Goal: Find specific page/section: Find specific page/section

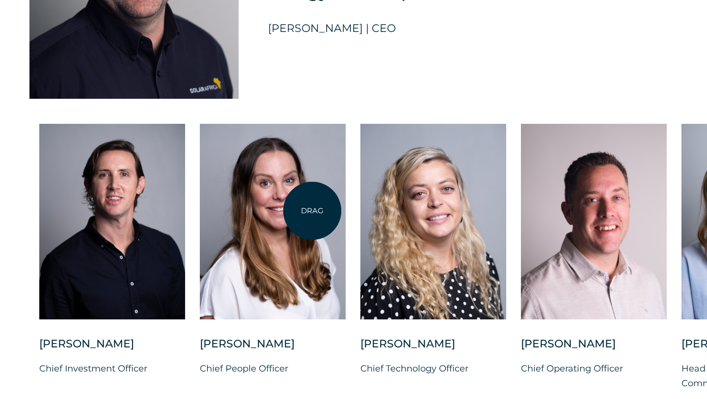
scroll to position [2470, 0]
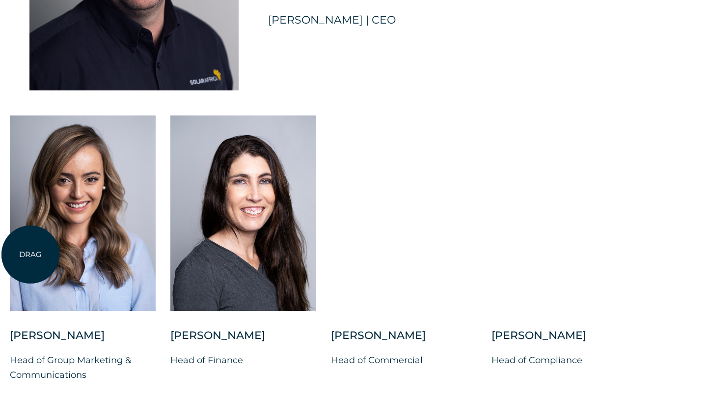
drag, startPoint x: 703, startPoint y: 240, endPoint x: 30, endPoint y: 254, distance: 672.2
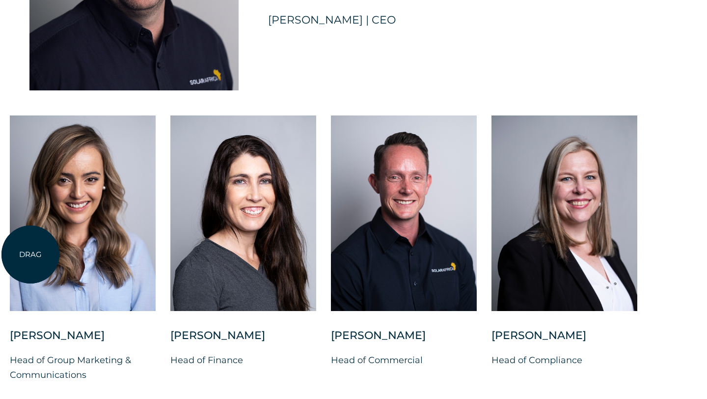
click at [30, 254] on div at bounding box center [83, 213] width 146 height 196
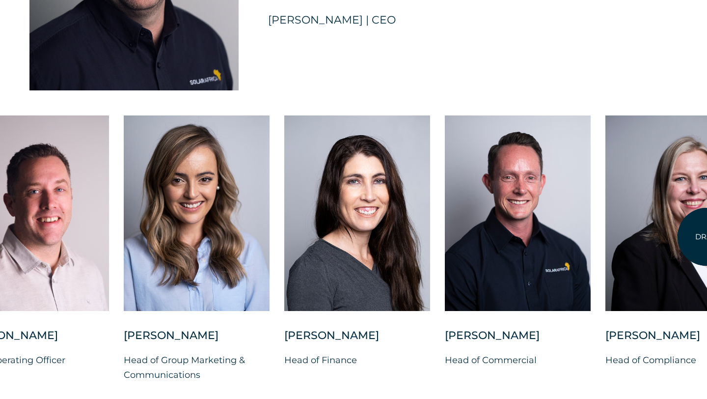
drag, startPoint x: 622, startPoint y: 265, endPoint x: 707, endPoint y: 237, distance: 89.2
click at [707, 237] on div at bounding box center [679, 213] width 146 height 196
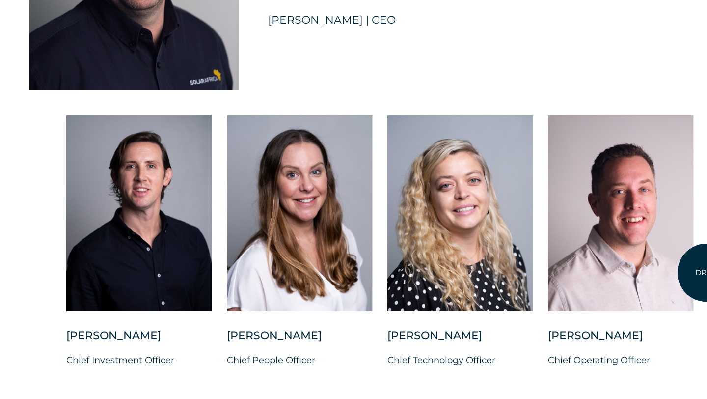
drag, startPoint x: 198, startPoint y: 219, endPoint x: 707, endPoint y: 273, distance: 511.8
click at [707, 273] on div "[PERSON_NAME] Chief Investment Officer [PERSON_NAME] Chief People Officer [PERS…" at bounding box center [709, 256] width 1364 height 282
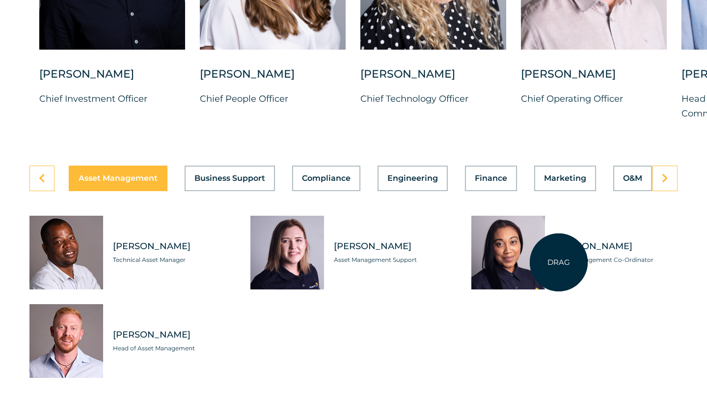
scroll to position [2752, 0]
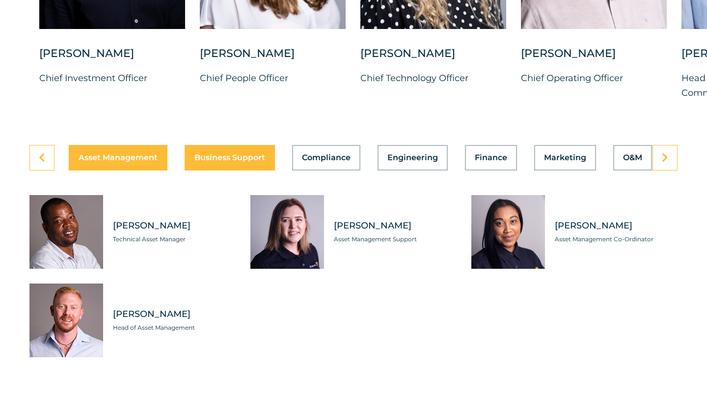
click at [221, 162] on span "Business Support" at bounding box center [230, 158] width 71 height 8
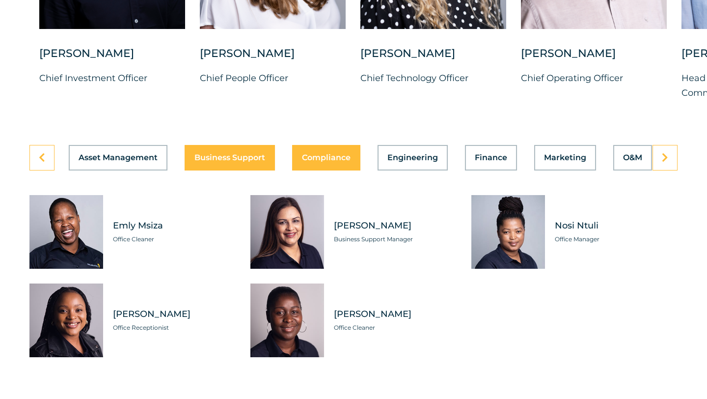
click at [330, 169] on button "Compliance" at bounding box center [326, 158] width 68 height 26
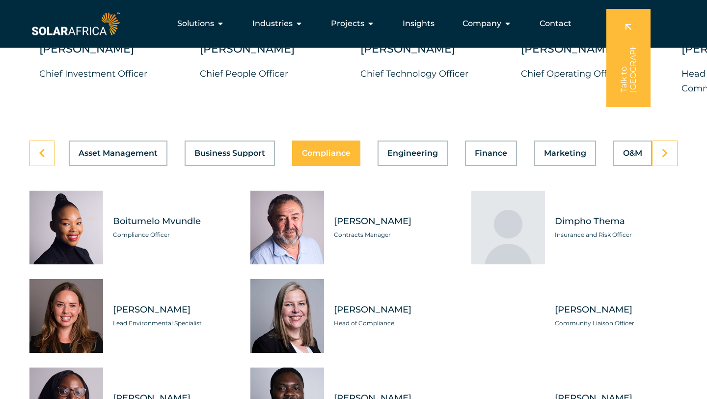
scroll to position [2752, 0]
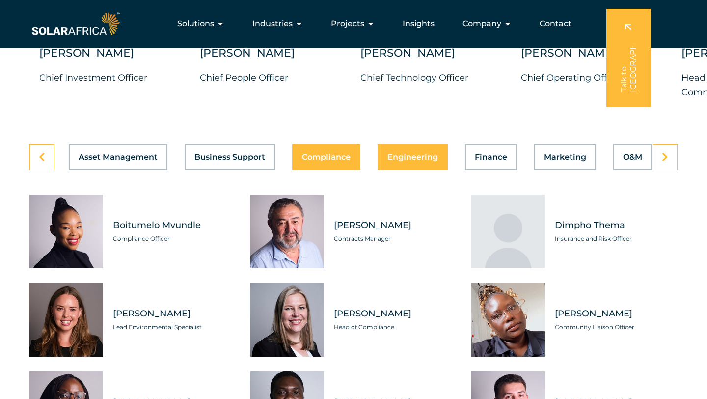
click at [416, 169] on button "Engineering" at bounding box center [413, 157] width 70 height 26
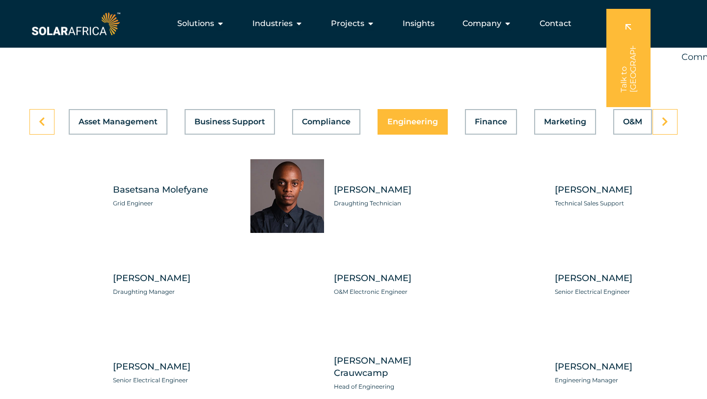
scroll to position [2785, 0]
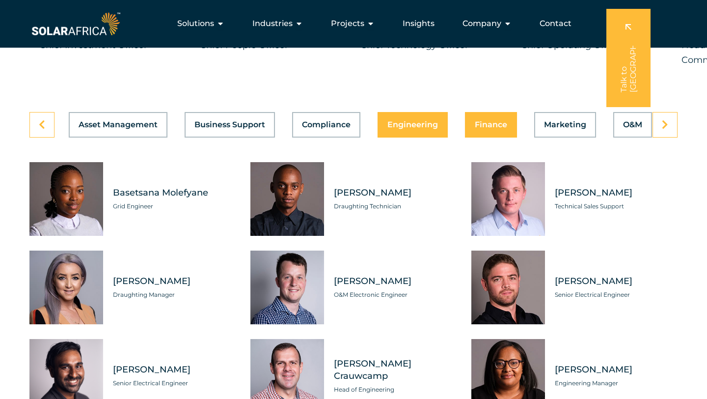
click at [485, 129] on span "Finance" at bounding box center [491, 125] width 32 height 8
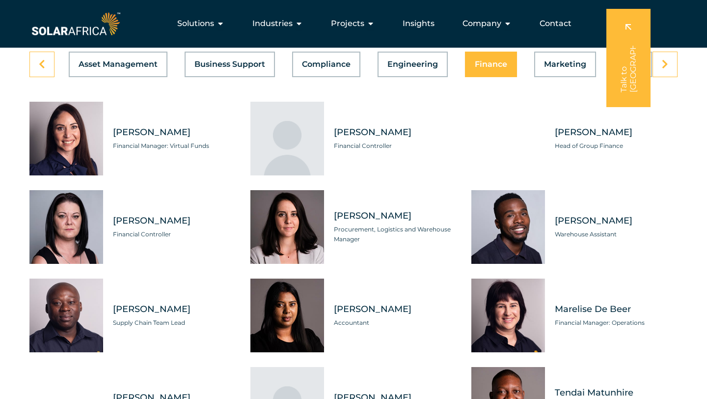
scroll to position [2839, 0]
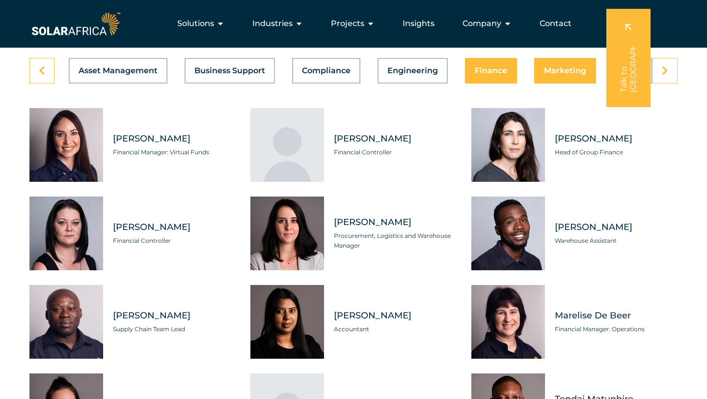
click at [561, 84] on button "Marketing" at bounding box center [566, 71] width 62 height 26
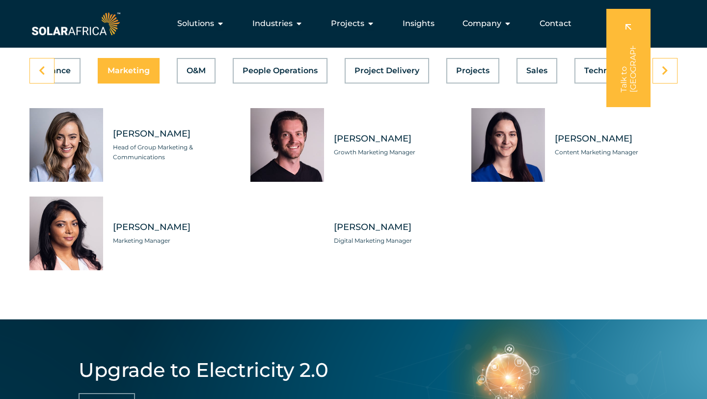
scroll to position [0, 437]
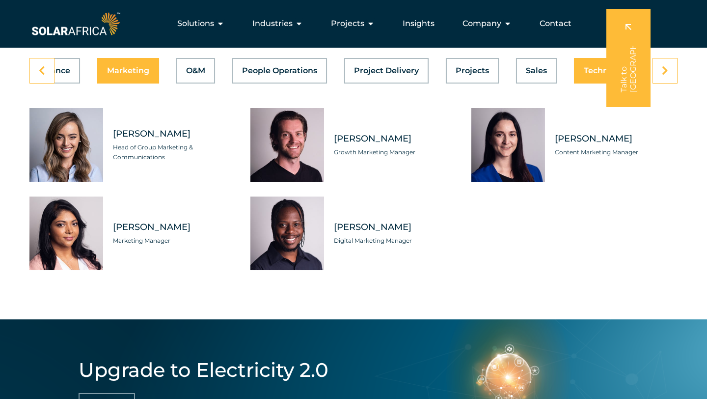
click at [591, 75] on span "Technology" at bounding box center [607, 71] width 47 height 8
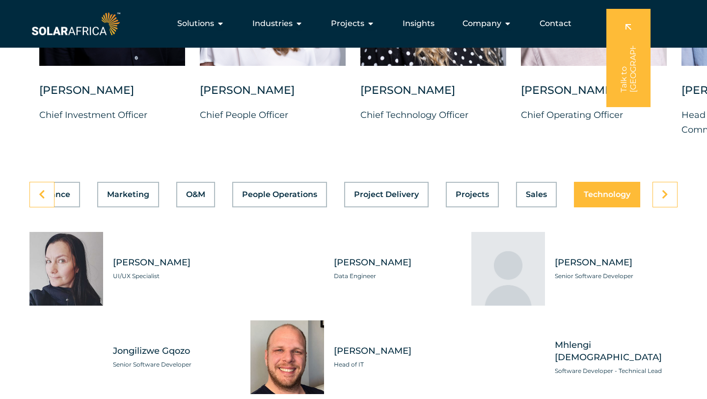
scroll to position [2696, 0]
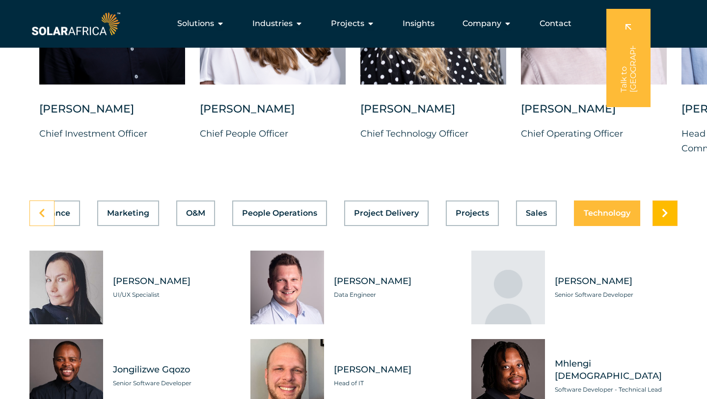
click at [661, 222] on link at bounding box center [665, 213] width 25 height 26
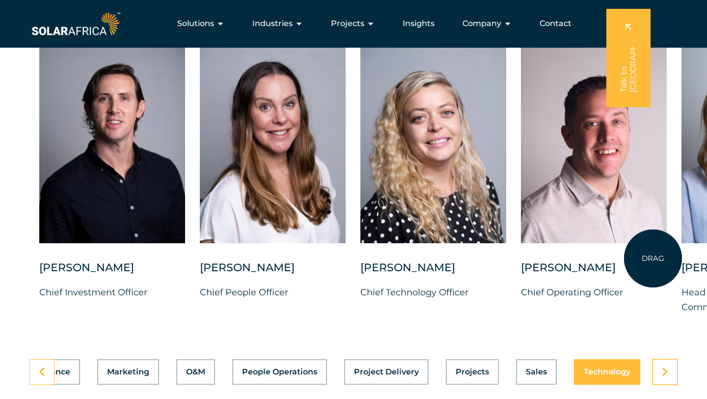
scroll to position [2533, 0]
